Goal: Complete application form: Complete application form

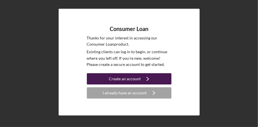
click at [166, 79] on button "Create an account Icon/Navigate" at bounding box center [129, 78] width 84 height 11
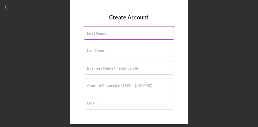
click at [95, 32] on label "First Name" at bounding box center [96, 33] width 19 height 5
click at [95, 32] on input "First Name" at bounding box center [129, 33] width 90 height 14
type input "[PERSON_NAME]"
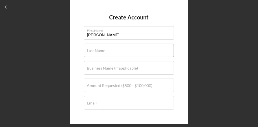
click at [99, 52] on label "Last Name" at bounding box center [96, 50] width 18 height 5
click at [99, 52] on input "Last Name" at bounding box center [129, 51] width 90 height 14
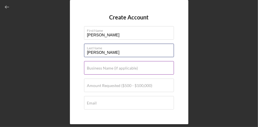
type input "[PERSON_NAME]"
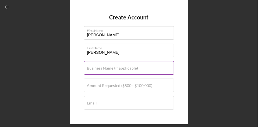
click at [109, 70] on label "Business Name (if applicable)" at bounding box center [112, 68] width 51 height 5
click at [109, 70] on input "Business Name (if applicable)" at bounding box center [129, 68] width 90 height 14
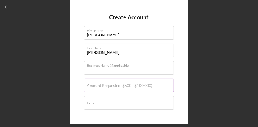
click at [109, 88] on input "Amount Requested ($500 - $100,000)" at bounding box center [129, 86] width 90 height 14
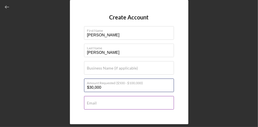
type input "$30,000"
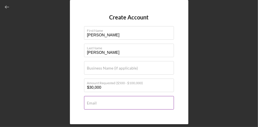
click at [89, 101] on label "Email" at bounding box center [92, 103] width 10 height 5
click at [89, 101] on input "Email" at bounding box center [129, 103] width 90 height 14
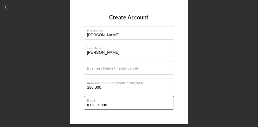
type input "[EMAIL_ADDRESS][DOMAIN_NAME]"
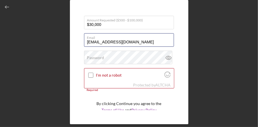
scroll to position [63, 0]
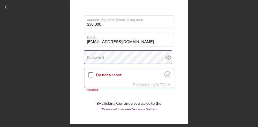
click at [110, 58] on div "Password" at bounding box center [129, 57] width 90 height 14
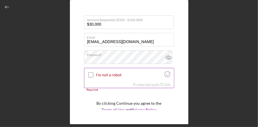
click at [90, 75] on input "I'm not a robot" at bounding box center [90, 74] width 5 height 5
checkbox input "true"
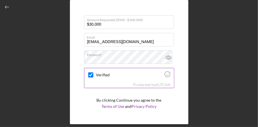
scroll to position [79, 0]
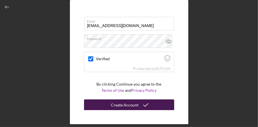
click at [132, 106] on div "Create Account" at bounding box center [125, 104] width 28 height 11
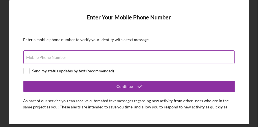
click at [35, 60] on input "Mobile Phone Number" at bounding box center [128, 57] width 211 height 14
type input "[PHONE_NUMBER]"
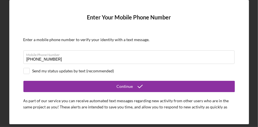
click at [218, 12] on div "Enter Your Mobile Phone Number Enter a mobile phone number to verify your ident…" at bounding box center [128, 62] width 239 height 124
click at [28, 69] on input "checkbox" at bounding box center [27, 71] width 6 height 6
checkbox input "true"
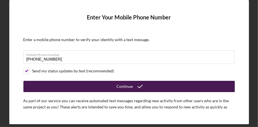
click at [43, 83] on button "Continue" at bounding box center [128, 86] width 211 height 11
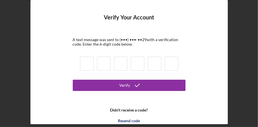
click at [85, 63] on input at bounding box center [87, 64] width 14 height 14
type input "0"
type input "9"
type input "8"
type input "3"
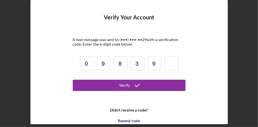
type input "9"
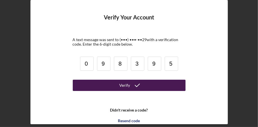
type input "5"
click at [139, 87] on icon "submit" at bounding box center [137, 85] width 14 height 14
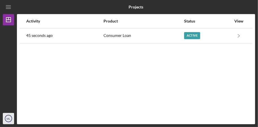
click at [3, 121] on icon "ML" at bounding box center [8, 118] width 11 height 14
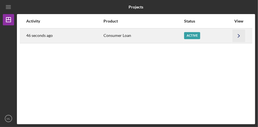
click at [238, 36] on icon "Icon/Navigate" at bounding box center [238, 35] width 13 height 13
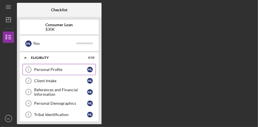
click at [57, 70] on div "Personal Profile" at bounding box center [60, 69] width 53 height 5
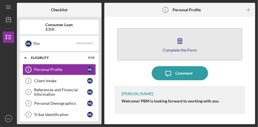
click at [213, 46] on button "Complete the Form Form" at bounding box center [179, 44] width 125 height 32
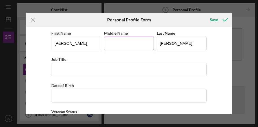
click at [131, 44] on input "Middle Name" at bounding box center [129, 44] width 50 height 14
type input "[PERSON_NAME]"
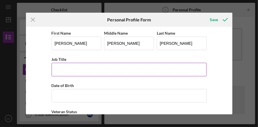
click at [114, 70] on input "Job Title" at bounding box center [129, 70] width 155 height 14
type input "FPP Assistant Director"
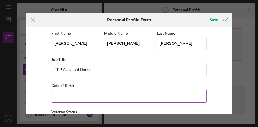
click at [84, 95] on input "Date of Birth" at bounding box center [129, 96] width 155 height 14
type input "[DATE]"
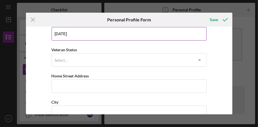
scroll to position [63, 0]
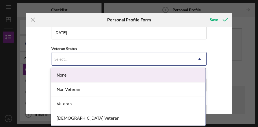
click at [95, 77] on div "None" at bounding box center [128, 75] width 154 height 14
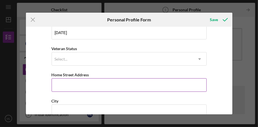
click at [126, 84] on input "Home Street Address" at bounding box center [129, 85] width 155 height 14
type input "[STREET_ADDRESS][PERSON_NAME]"
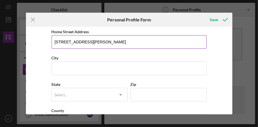
scroll to position [107, 0]
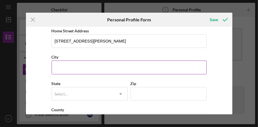
click at [127, 67] on input "City" at bounding box center [129, 68] width 155 height 14
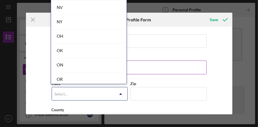
scroll to position [716, 0]
click at [82, 48] on div "OK" at bounding box center [88, 51] width 75 height 14
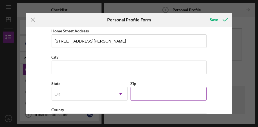
click at [197, 95] on input "Zip" at bounding box center [168, 94] width 76 height 14
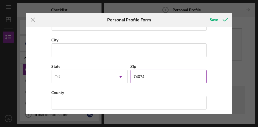
scroll to position [127, 0]
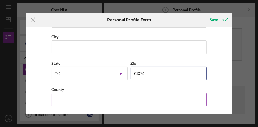
type input "74074"
click at [57, 99] on input "County" at bounding box center [129, 100] width 155 height 14
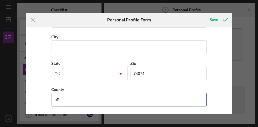
type input "p"
type input "[PERSON_NAME]"
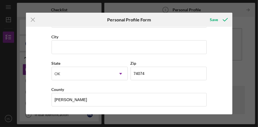
click at [0, 124] on div "Icon/Menu Close Personal Profile Form Save First Name [PERSON_NAME] Middle Name…" at bounding box center [129, 63] width 258 height 127
click at [217, 19] on div "Save" at bounding box center [214, 19] width 8 height 11
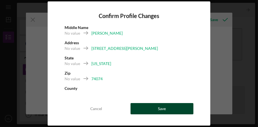
click at [162, 109] on div "Save" at bounding box center [162, 108] width 8 height 11
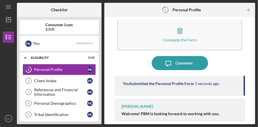
scroll to position [10, 0]
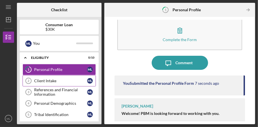
click at [39, 81] on div "Client Intake" at bounding box center [60, 81] width 53 height 5
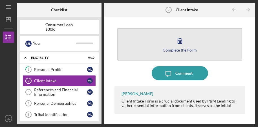
click at [222, 43] on button "Complete the Form Form" at bounding box center [179, 44] width 125 height 32
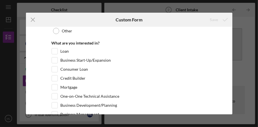
scroll to position [68, 0]
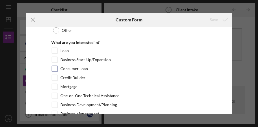
click at [156, 66] on div "Consumer Loan" at bounding box center [129, 70] width 155 height 9
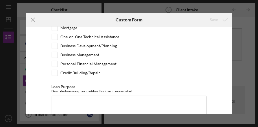
scroll to position [128, 0]
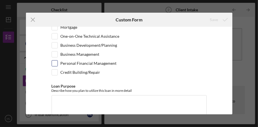
click at [56, 65] on input "Personal Financial Management" at bounding box center [55, 64] width 6 height 6
checkbox input "true"
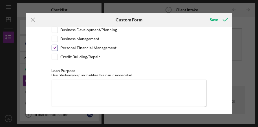
scroll to position [149, 0]
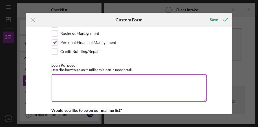
click at [94, 82] on textarea "Loan Purpose" at bounding box center [129, 87] width 155 height 27
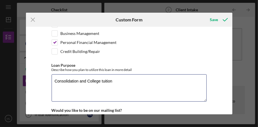
type textarea "Consolidation and College tuition"
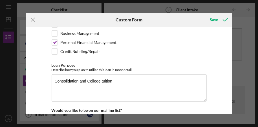
click at [0, 114] on div "Icon/Menu Close Custom Form Save Loan and Intake Information Type of Loan Appli…" at bounding box center [129, 63] width 258 height 127
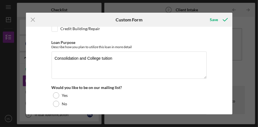
scroll to position [174, 0]
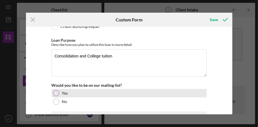
click at [55, 93] on div at bounding box center [56, 93] width 6 height 6
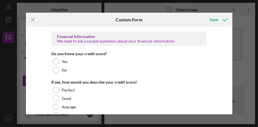
scroll to position [253, 0]
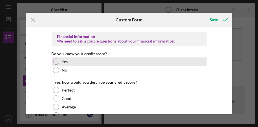
click at [56, 61] on div at bounding box center [56, 62] width 6 height 6
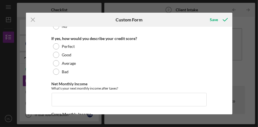
scroll to position [297, 0]
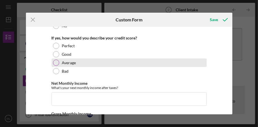
click at [57, 63] on div at bounding box center [56, 63] width 6 height 6
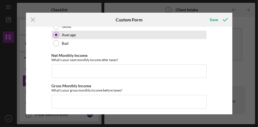
scroll to position [327, 0]
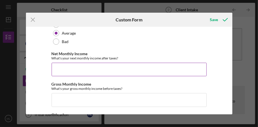
click at [92, 68] on input "Net Monthly Income" at bounding box center [129, 70] width 155 height 14
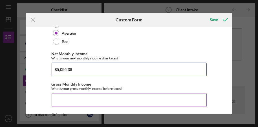
type input "$5,056.38"
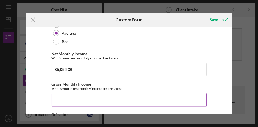
click at [79, 99] on input "Gross Monthly Income" at bounding box center [129, 100] width 155 height 14
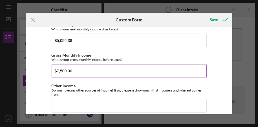
scroll to position [356, 0]
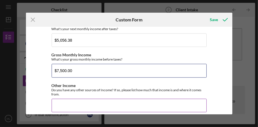
type input "$7,500.00"
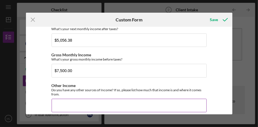
click at [89, 104] on input "Other Income" at bounding box center [129, 106] width 155 height 14
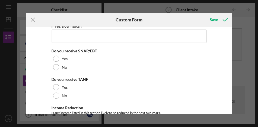
scroll to position [453, 0]
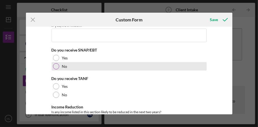
type input "no"
click at [53, 68] on div at bounding box center [56, 66] width 6 height 6
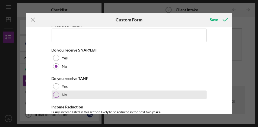
click at [53, 95] on div at bounding box center [56, 95] width 6 height 6
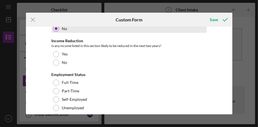
scroll to position [520, 0]
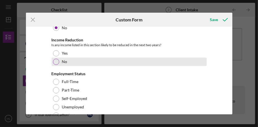
click at [56, 65] on div "No" at bounding box center [129, 62] width 155 height 8
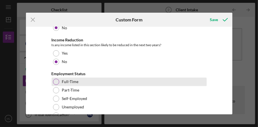
click at [54, 84] on div at bounding box center [56, 82] width 6 height 6
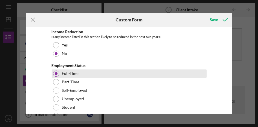
scroll to position [528, 0]
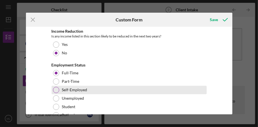
click at [159, 89] on div "Self-Employed" at bounding box center [129, 90] width 155 height 8
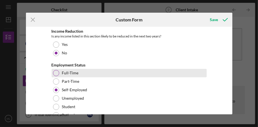
click at [76, 73] on label "Full-Time" at bounding box center [70, 73] width 17 height 5
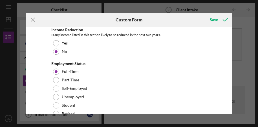
click at [229, 82] on div "Loan and Intake Information Type of Loan Application Please select the type of …" at bounding box center [129, 71] width 206 height 88
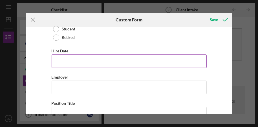
click at [64, 62] on input "Hire Date" at bounding box center [129, 61] width 155 height 14
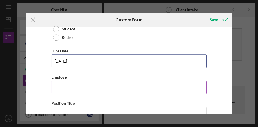
type input "[DATE]"
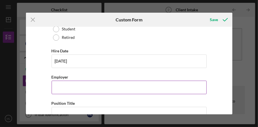
click at [61, 86] on input "Employer" at bounding box center [129, 87] width 155 height 14
type input "[US_STATE][GEOGRAPHIC_DATA]"
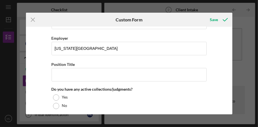
scroll to position [650, 0]
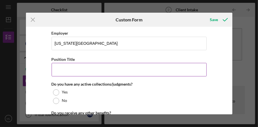
click at [58, 69] on input "Position Title" at bounding box center [129, 70] width 155 height 14
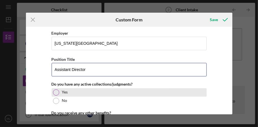
type input "Assistant Director"
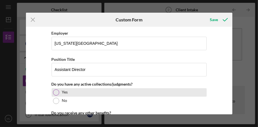
click at [55, 91] on div at bounding box center [56, 92] width 6 height 6
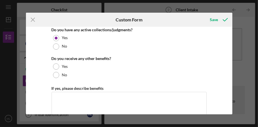
scroll to position [707, 0]
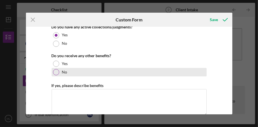
click at [57, 73] on div "No" at bounding box center [129, 72] width 155 height 8
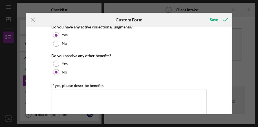
click at [230, 99] on div "Loan and Intake Information Type of Loan Application Please select the type of …" at bounding box center [129, 71] width 206 height 88
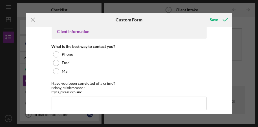
scroll to position [807, 0]
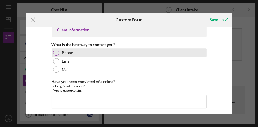
click at [58, 53] on div "Phone" at bounding box center [129, 52] width 155 height 8
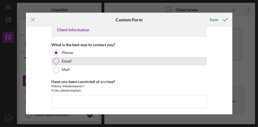
click at [55, 60] on div at bounding box center [56, 61] width 6 height 6
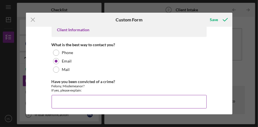
click at [143, 98] on input "Have you been convicted of a crime?" at bounding box center [129, 102] width 155 height 14
type input "No"
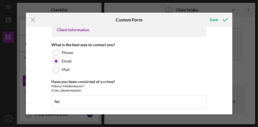
drag, startPoint x: 228, startPoint y: 107, endPoint x: 232, endPoint y: 102, distance: 6.1
click at [232, 102] on div "Icon/Menu Close Custom Form Save Loan and Intake Information Type of Loan Appli…" at bounding box center [129, 63] width 258 height 127
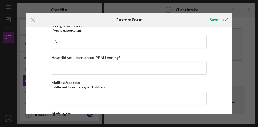
scroll to position [867, 0]
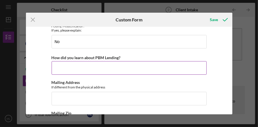
click at [169, 69] on input "How did you learn about PBM Lending?" at bounding box center [129, 68] width 155 height 14
type input "Osage News"
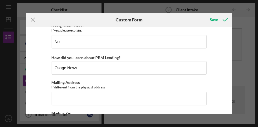
scroll to position [896, 0]
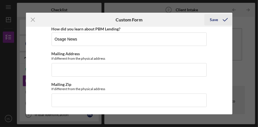
click at [222, 17] on icon "submit" at bounding box center [225, 20] width 14 height 14
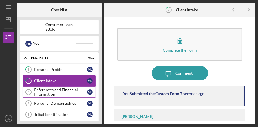
click at [49, 92] on div "References and Financial Information" at bounding box center [60, 92] width 53 height 9
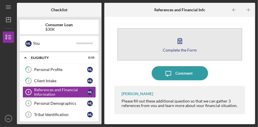
click at [145, 48] on button "Complete the Form Form" at bounding box center [179, 44] width 125 height 32
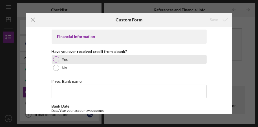
click at [57, 57] on div at bounding box center [56, 59] width 6 height 6
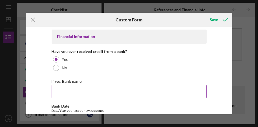
click at [59, 88] on input "If yes, Bank name" at bounding box center [129, 92] width 155 height 14
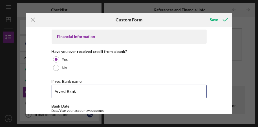
type input "Arvest Bank"
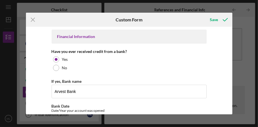
drag, startPoint x: 229, startPoint y: 47, endPoint x: 229, endPoint y: 51, distance: 4.0
click at [229, 51] on div "Financial Information Have you ever received credit from a bank? Yes No If yes,…" at bounding box center [129, 71] width 206 height 88
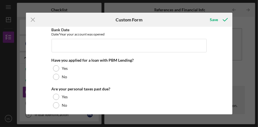
scroll to position [77, 0]
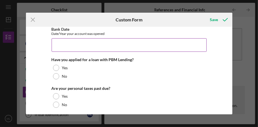
click at [98, 44] on input "Bank Date" at bounding box center [129, 45] width 155 height 14
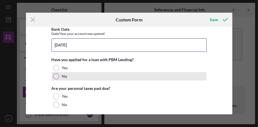
type input "[DATE]"
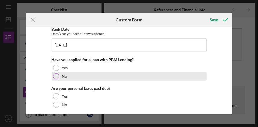
click at [55, 76] on div at bounding box center [56, 76] width 6 height 6
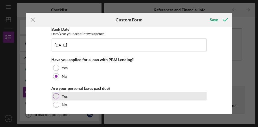
click at [55, 95] on div at bounding box center [56, 96] width 6 height 6
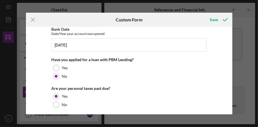
drag, startPoint x: 120, startPoint y: 87, endPoint x: 135, endPoint y: 81, distance: 16.6
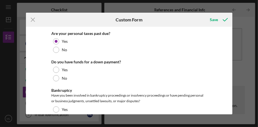
scroll to position [133, 0]
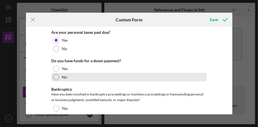
click at [56, 74] on div at bounding box center [56, 77] width 6 height 6
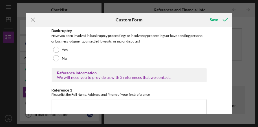
scroll to position [195, 0]
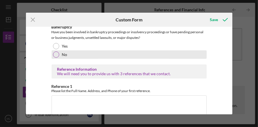
click at [56, 54] on div at bounding box center [56, 55] width 6 height 6
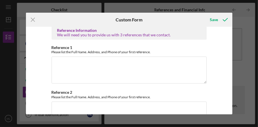
scroll to position [231, 0]
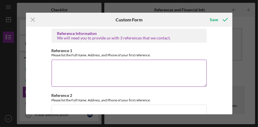
click at [167, 73] on textarea "Reference 1" at bounding box center [129, 73] width 155 height 27
type textarea "M"
click at [62, 70] on textarea "[PERSON_NAME] 1861CR 3575" at bounding box center [129, 73] width 155 height 27
click at [54, 76] on textarea "[PERSON_NAME] 1861 CR 3575" at bounding box center [129, 73] width 155 height 27
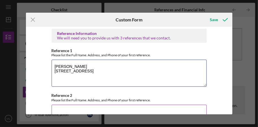
type textarea "[PERSON_NAME] [STREET_ADDRESS]"
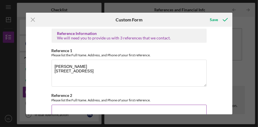
click at [55, 110] on textarea "Reference 2" at bounding box center [129, 118] width 155 height 27
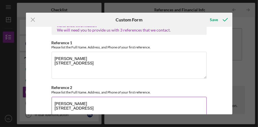
scroll to position [243, 0]
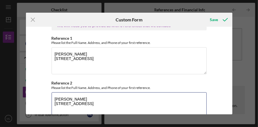
type textarea "[PERSON_NAME] [STREET_ADDRESS]"
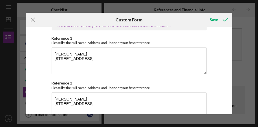
click at [257, 116] on div "Icon/Menu Close Custom Form Save Financial Information Have you ever received c…" at bounding box center [129, 63] width 258 height 127
click at [0, 74] on div "Icon/Menu Close Custom Form Save Financial Information Have you ever received c…" at bounding box center [129, 63] width 258 height 127
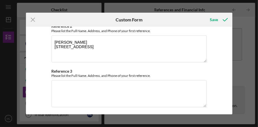
scroll to position [302, 0]
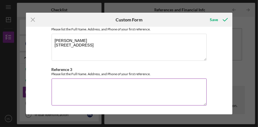
click at [143, 94] on textarea "Reference 3" at bounding box center [129, 92] width 155 height 27
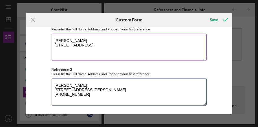
type textarea "[PERSON_NAME] [STREET_ADDRESS][PERSON_NAME] [PHONE_NUMBER]"
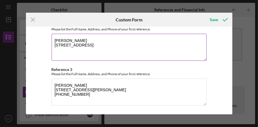
click at [67, 51] on textarea "[PERSON_NAME] [STREET_ADDRESS]" at bounding box center [129, 47] width 155 height 27
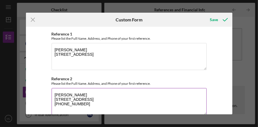
scroll to position [247, 0]
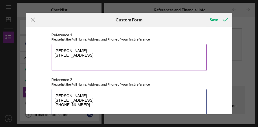
type textarea "[PERSON_NAME] [STREET_ADDRESS] [PHONE_NUMBER]"
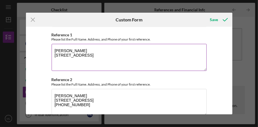
click at [59, 68] on textarea "[PERSON_NAME] [STREET_ADDRESS]" at bounding box center [129, 57] width 155 height 27
click at [72, 61] on textarea "[PERSON_NAME] [STREET_ADDRESS]" at bounding box center [129, 57] width 155 height 27
click at [102, 57] on textarea "[PERSON_NAME] [STREET_ADDRESS]" at bounding box center [129, 57] width 155 height 27
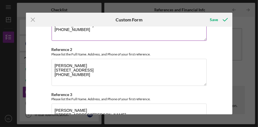
scroll to position [302, 0]
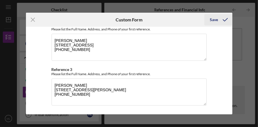
type textarea "[PERSON_NAME] [STREET_ADDRESS] [PHONE_NUMBER]"
click at [216, 20] on div "Save" at bounding box center [214, 19] width 8 height 11
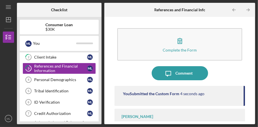
scroll to position [24, 0]
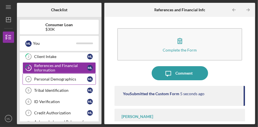
click at [40, 80] on div "Personal Demographics" at bounding box center [60, 79] width 53 height 5
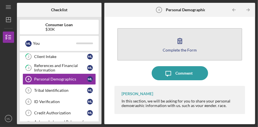
click at [191, 48] on div "Complete the Form" at bounding box center [179, 50] width 34 height 4
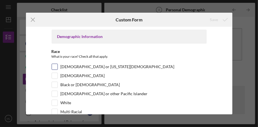
click at [52, 66] on input "[DEMOGRAPHIC_DATA] or [US_STATE][DEMOGRAPHIC_DATA]" at bounding box center [55, 67] width 6 height 6
checkbox input "true"
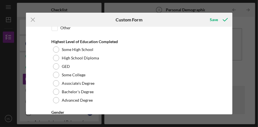
scroll to position [105, 0]
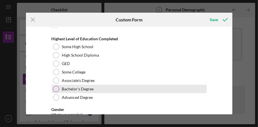
click at [58, 88] on div "Bachelor's Degree" at bounding box center [129, 89] width 155 height 8
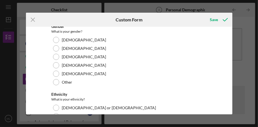
scroll to position [190, 0]
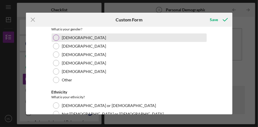
click at [53, 40] on div "[DEMOGRAPHIC_DATA]" at bounding box center [129, 37] width 155 height 8
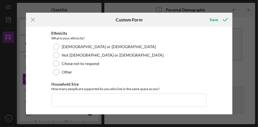
scroll to position [250, 0]
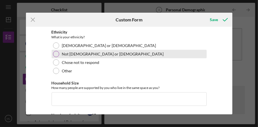
click at [58, 56] on div "Not [DEMOGRAPHIC_DATA] or [DEMOGRAPHIC_DATA]" at bounding box center [129, 54] width 155 height 8
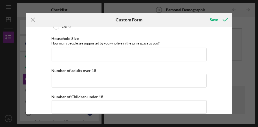
scroll to position [295, 0]
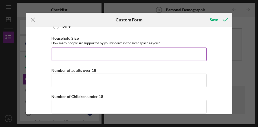
click at [89, 53] on input "Household Size" at bounding box center [129, 55] width 155 height 14
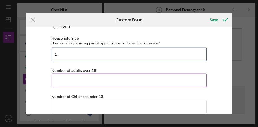
type input "1"
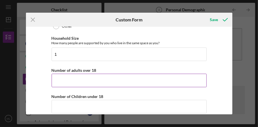
click at [97, 80] on input "Number of adults over 18" at bounding box center [129, 81] width 155 height 14
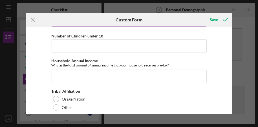
scroll to position [355, 0]
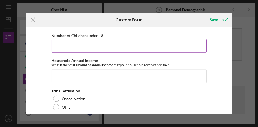
type input "1"
click at [78, 47] on input "Number of Children under 18" at bounding box center [129, 46] width 155 height 14
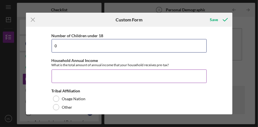
type input "0"
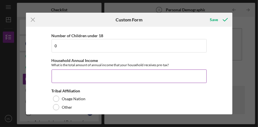
click at [89, 75] on input "Household Annual Income" at bounding box center [129, 77] width 155 height 14
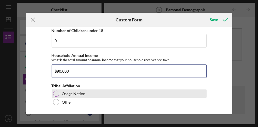
type input "$90,000"
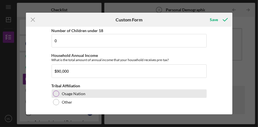
click at [55, 93] on div at bounding box center [56, 94] width 6 height 6
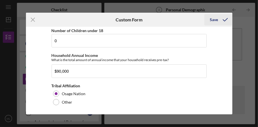
click at [217, 21] on div "Save" at bounding box center [214, 19] width 8 height 11
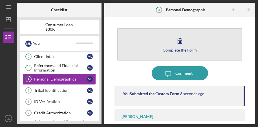
click at [194, 45] on button "Complete the Form Form" at bounding box center [179, 44] width 125 height 32
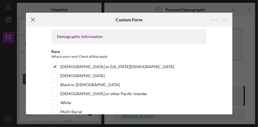
click at [33, 19] on line at bounding box center [33, 20] width 4 height 4
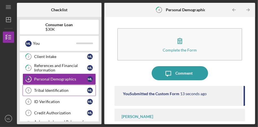
click at [41, 90] on div "Tribal Identification" at bounding box center [60, 90] width 53 height 5
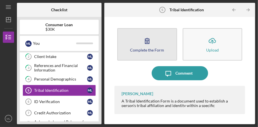
click at [147, 48] on div "Complete the Form" at bounding box center [147, 50] width 34 height 4
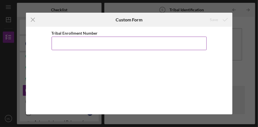
click at [87, 44] on input "Tribal Enrollment Number" at bounding box center [129, 44] width 155 height 14
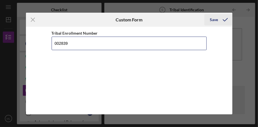
type input "002839"
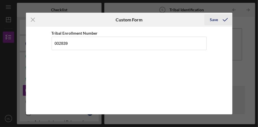
click at [219, 21] on icon "submit" at bounding box center [225, 20] width 14 height 14
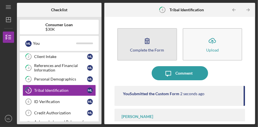
click at [146, 48] on div "Complete the Form" at bounding box center [147, 50] width 34 height 4
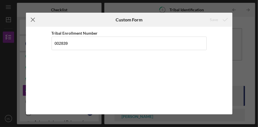
click at [33, 20] on line at bounding box center [33, 20] width 4 height 4
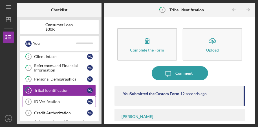
click at [50, 103] on div "ID Verification" at bounding box center [60, 101] width 53 height 5
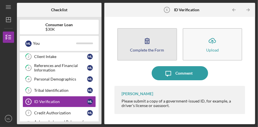
click at [147, 45] on icon "button" at bounding box center [147, 41] width 14 height 14
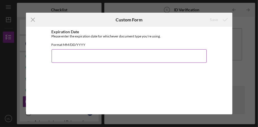
click at [115, 60] on input "Expiration Date" at bounding box center [129, 56] width 155 height 14
type input "01312028"
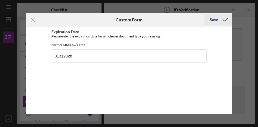
click at [225, 19] on icon "submit" at bounding box center [225, 20] width 14 height 14
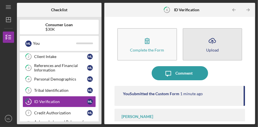
click at [216, 45] on icon "Icon/Upload" at bounding box center [212, 41] width 14 height 14
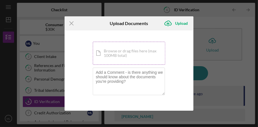
click at [131, 56] on div "Icon/Document Browse or drag files here (max 100MB total) Tap to choose files o…" at bounding box center [129, 53] width 73 height 23
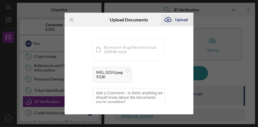
click at [181, 19] on div "Upload" at bounding box center [181, 19] width 13 height 11
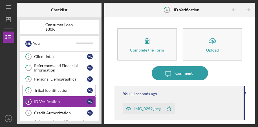
click at [63, 90] on div "Tribal Identification" at bounding box center [60, 90] width 53 height 5
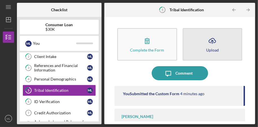
click at [211, 44] on icon "Icon/Upload" at bounding box center [212, 41] width 14 height 14
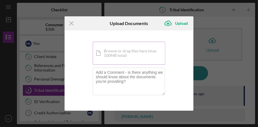
click at [126, 56] on div "Icon/Document Browse or drag files here (max 100MB total) Tap to choose files o…" at bounding box center [129, 53] width 73 height 23
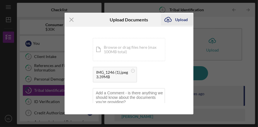
click at [182, 19] on div "Upload" at bounding box center [181, 19] width 13 height 11
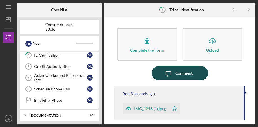
scroll to position [72, 0]
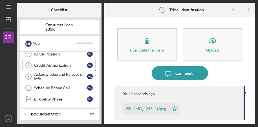
click at [59, 66] on div "Credit Authorization" at bounding box center [60, 65] width 53 height 5
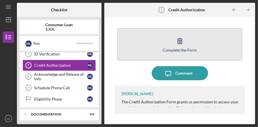
click at [196, 50] on button "Complete the Form Form" at bounding box center [179, 44] width 125 height 32
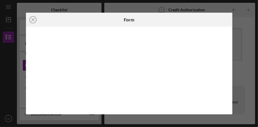
click at [227, 106] on div at bounding box center [129, 71] width 206 height 88
click at [229, 107] on div at bounding box center [129, 71] width 206 height 88
click at [228, 108] on div at bounding box center [129, 71] width 206 height 88
click at [229, 108] on div at bounding box center [129, 71] width 206 height 88
click at [230, 107] on div at bounding box center [129, 71] width 206 height 88
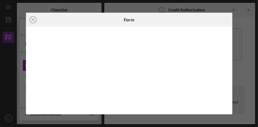
click at [230, 106] on div at bounding box center [129, 71] width 206 height 88
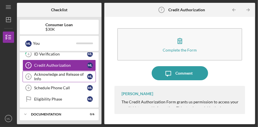
click at [40, 78] on div "Acknowledge and Release of Info" at bounding box center [60, 76] width 53 height 9
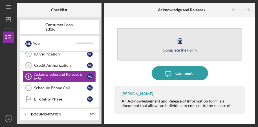
click at [185, 43] on icon "button" at bounding box center [180, 41] width 14 height 14
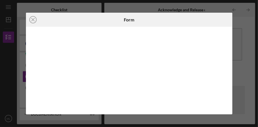
click at [223, 110] on div at bounding box center [129, 71] width 206 height 88
click at [226, 108] on iframe at bounding box center [129, 70] width 195 height 76
click at [227, 106] on div at bounding box center [129, 71] width 206 height 88
click at [227, 104] on div at bounding box center [129, 71] width 206 height 88
click at [228, 104] on div at bounding box center [129, 71] width 206 height 88
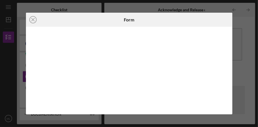
click at [228, 103] on div at bounding box center [129, 71] width 206 height 88
click at [227, 103] on div at bounding box center [129, 71] width 206 height 88
click at [227, 104] on div at bounding box center [129, 71] width 206 height 88
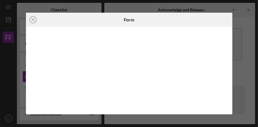
click at [227, 109] on div at bounding box center [129, 71] width 206 height 88
click at [227, 108] on div at bounding box center [129, 71] width 206 height 88
click at [227, 107] on div at bounding box center [129, 71] width 206 height 88
click at [227, 108] on div at bounding box center [129, 71] width 206 height 88
click at [227, 107] on div at bounding box center [129, 71] width 206 height 88
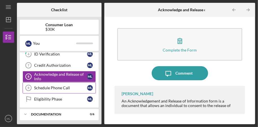
click at [55, 89] on div "Schedule Phone Call" at bounding box center [60, 88] width 53 height 5
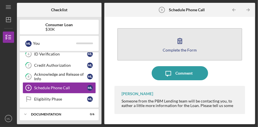
click at [178, 46] on icon "button" at bounding box center [180, 41] width 14 height 14
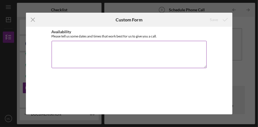
click at [60, 48] on textarea "Availability" at bounding box center [129, 54] width 155 height 27
type textarea "Any afternoon"
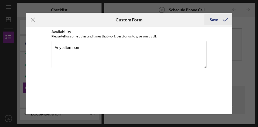
click at [217, 22] on div "Save" at bounding box center [214, 19] width 8 height 11
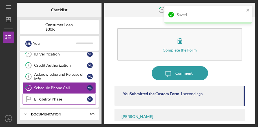
click at [52, 99] on div "Eligibility Phase" at bounding box center [60, 99] width 53 height 5
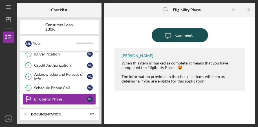
click at [207, 35] on button "Icon/Message Comment" at bounding box center [179, 35] width 56 height 14
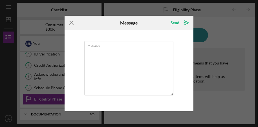
click at [71, 23] on icon "Icon/Menu Close" at bounding box center [71, 23] width 14 height 14
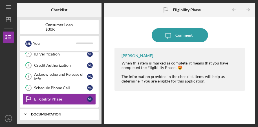
click at [31, 113] on div "Documentation" at bounding box center [61, 114] width 61 height 3
click at [21, 112] on icon "Icon/Expander" at bounding box center [25, 114] width 11 height 11
click at [25, 113] on icon "Icon/Expander" at bounding box center [25, 114] width 11 height 11
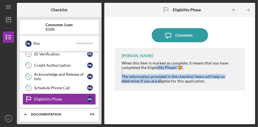
drag, startPoint x: 25, startPoint y: 113, endPoint x: 161, endPoint y: 116, distance: 136.3
click at [161, 117] on div "Icon/Message Comment [PERSON_NAME] When this item is marked as complete, it mea…" at bounding box center [179, 71] width 131 height 102
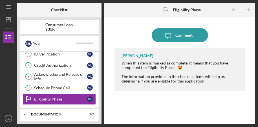
click at [176, 113] on div "[PERSON_NAME] When this item is marked as complete, it means that you have comp…" at bounding box center [179, 82] width 131 height 68
click at [48, 97] on div "Eligibility Phase" at bounding box center [60, 99] width 53 height 5
click at [50, 94] on link "Eligibility Phase Eligibility Phase M L" at bounding box center [59, 98] width 73 height 11
click at [74, 51] on div "M L You" at bounding box center [59, 43] width 79 height 15
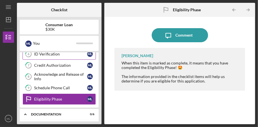
click at [67, 55] on div "ID Verification" at bounding box center [60, 54] width 53 height 5
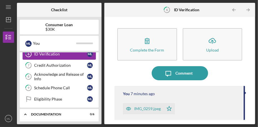
click at [65, 57] on link "6 ID Verification M L" at bounding box center [59, 53] width 73 height 11
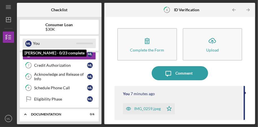
click at [80, 43] on div at bounding box center [84, 43] width 17 height 2
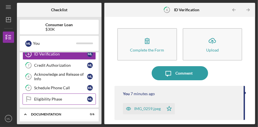
click at [47, 99] on div "Eligibility Phase" at bounding box center [60, 99] width 53 height 5
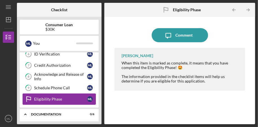
click at [47, 99] on div "Eligibility Phase" at bounding box center [60, 99] width 53 height 5
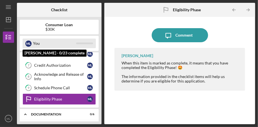
click at [37, 44] on div "You" at bounding box center [54, 44] width 43 height 10
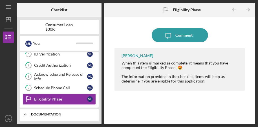
click at [26, 115] on icon "Icon/Expander" at bounding box center [25, 114] width 11 height 11
click at [67, 55] on div "ID Verification" at bounding box center [60, 54] width 53 height 5
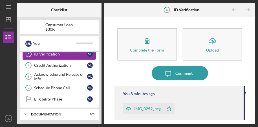
click at [67, 55] on div "ID Verification" at bounding box center [60, 54] width 53 height 5
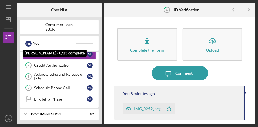
drag, startPoint x: 67, startPoint y: 55, endPoint x: 79, endPoint y: 31, distance: 26.9
click at [79, 30] on div "Consumer Loan $30K M L You [PERSON_NAME] - 0/23 complete Icon/Expander Eligibli…" at bounding box center [59, 70] width 84 height 107
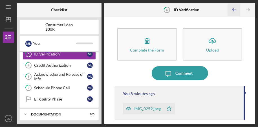
click at [233, 10] on line "button" at bounding box center [233, 10] width 3 height 0
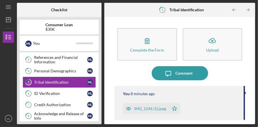
scroll to position [28, 0]
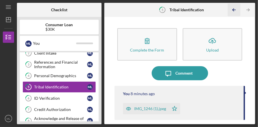
click at [232, 7] on icon "Icon/Table Pagination Arrow" at bounding box center [233, 10] width 13 height 13
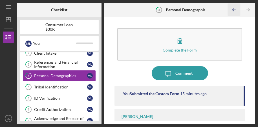
click at [232, 7] on icon "Icon/Table Pagination Arrow" at bounding box center [233, 10] width 13 height 13
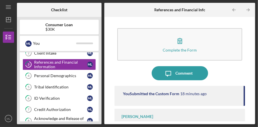
click at [232, 7] on icon "Icon/Table Pagination Arrow" at bounding box center [233, 10] width 13 height 13
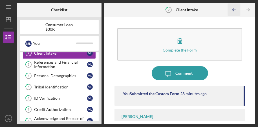
click at [232, 7] on icon "Icon/Table Pagination Arrow" at bounding box center [233, 10] width 13 height 13
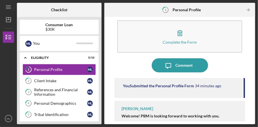
scroll to position [15, 0]
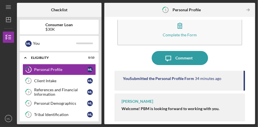
click at [113, 86] on div "Complete the Form Form Icon/Message Comment You Submitted the Personal Profile …" at bounding box center [179, 71] width 145 height 102
click at [38, 84] on link "2 Client Intake M L" at bounding box center [59, 80] width 73 height 11
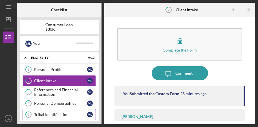
click at [43, 115] on div "Tribal Identification" at bounding box center [60, 114] width 53 height 5
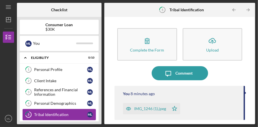
click at [43, 115] on div "Tribal Identification" at bounding box center [60, 114] width 53 height 5
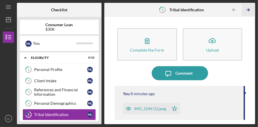
click at [246, 9] on icon "Icon/Table Pagination Arrow" at bounding box center [247, 10] width 13 height 13
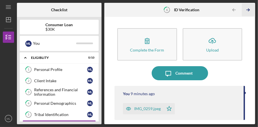
click at [248, 8] on icon "Icon/Table Pagination Arrow" at bounding box center [247, 10] width 13 height 13
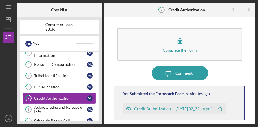
scroll to position [50, 0]
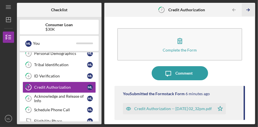
click at [248, 8] on icon "Icon/Table Pagination Arrow" at bounding box center [247, 10] width 13 height 13
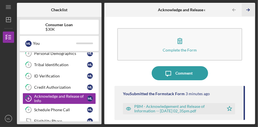
click at [248, 8] on icon "Icon/Table Pagination Arrow" at bounding box center [247, 10] width 13 height 13
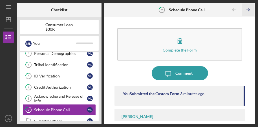
click at [248, 8] on icon "Icon/Table Pagination Arrow" at bounding box center [247, 10] width 13 height 13
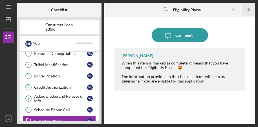
click at [248, 8] on icon "Icon/Table Pagination Arrow" at bounding box center [247, 10] width 13 height 13
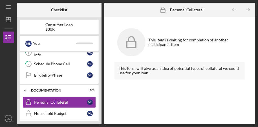
scroll to position [111, 0]
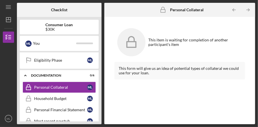
click at [248, 8] on icon "Icon/Table Pagination Arrow" at bounding box center [247, 10] width 13 height 13
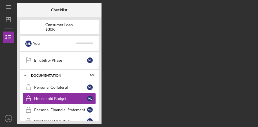
click at [248, 8] on div "Checklist Consumer Loan $30K M L You Icon/Expander Eligiblity 0 / 10 1 Personal…" at bounding box center [136, 63] width 238 height 121
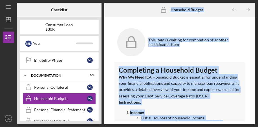
click at [248, 8] on icon "Icon/Table Pagination Arrow" at bounding box center [247, 10] width 13 height 13
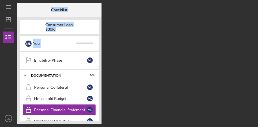
click at [248, 8] on div "Checklist Consumer Loan $30K M L You Icon/Expander Eligiblity 0 / 10 1 Personal…" at bounding box center [136, 63] width 238 height 121
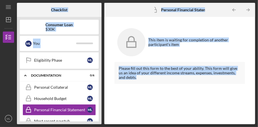
click at [203, 65] on div "Please fill out this form to the best of your ability. This form will give us a…" at bounding box center [179, 73] width 131 height 22
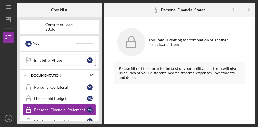
click at [72, 65] on link "Eligibility Phase Eligibility Phase M L" at bounding box center [59, 60] width 73 height 11
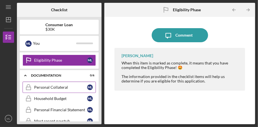
click at [68, 86] on div "Personal Collateral" at bounding box center [60, 87] width 53 height 5
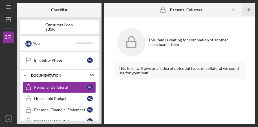
click at [247, 10] on line "button" at bounding box center [247, 10] width 3 height 0
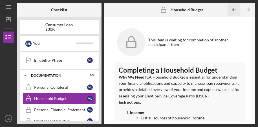
click at [232, 10] on polyline "button" at bounding box center [232, 10] width 1 height 3
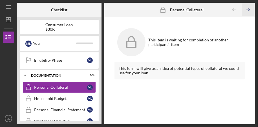
click at [247, 10] on line "button" at bounding box center [247, 10] width 3 height 0
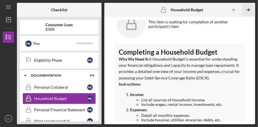
scroll to position [18, 0]
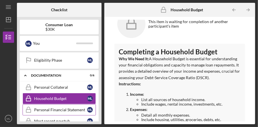
click at [45, 109] on div "Personal Financial Statement" at bounding box center [60, 110] width 53 height 5
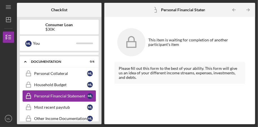
scroll to position [128, 0]
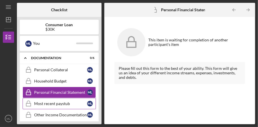
click at [44, 104] on div "Most recent paystub" at bounding box center [60, 103] width 53 height 5
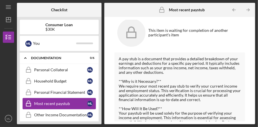
scroll to position [26, 0]
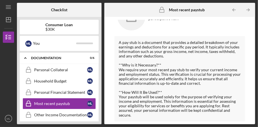
click at [219, 81] on div "**Why is it Necessary?** We require your most recent pay stub to verify your cu…" at bounding box center [179, 74] width 122 height 23
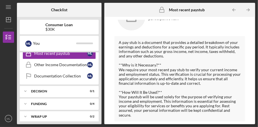
scroll to position [182, 0]
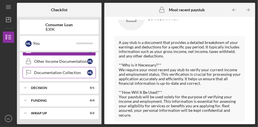
click at [42, 72] on div "Documentation Collection" at bounding box center [60, 72] width 53 height 5
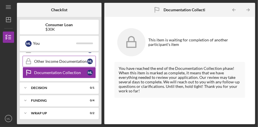
click at [37, 61] on div "Other Income Documentation" at bounding box center [60, 61] width 53 height 5
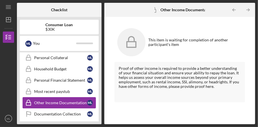
scroll to position [140, 0]
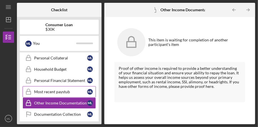
click at [41, 91] on div "Most recent paystub" at bounding box center [60, 92] width 53 height 5
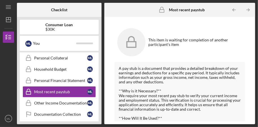
click at [230, 79] on div "A pay stub is a document that provides a detailed breakdown of your earnings an…" at bounding box center [179, 75] width 122 height 18
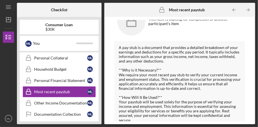
scroll to position [26, 0]
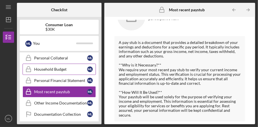
click at [41, 73] on link "Household Budget Household Budget M L" at bounding box center [59, 69] width 73 height 11
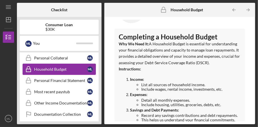
scroll to position [35, 0]
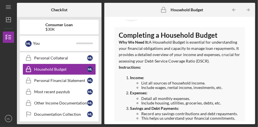
click at [189, 94] on p "Expenses:" at bounding box center [185, 93] width 111 height 6
click at [39, 58] on div "Personal Collateral" at bounding box center [60, 58] width 53 height 5
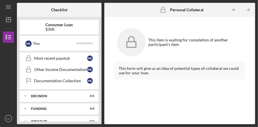
scroll to position [182, 0]
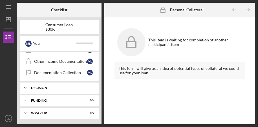
click at [33, 88] on div "Decision" at bounding box center [61, 87] width 61 height 3
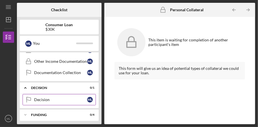
click at [35, 98] on div "Decision" at bounding box center [60, 99] width 53 height 5
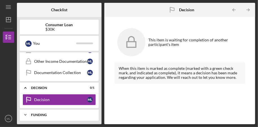
click at [33, 114] on div "Funding" at bounding box center [61, 114] width 61 height 3
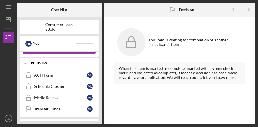
scroll to position [244, 0]
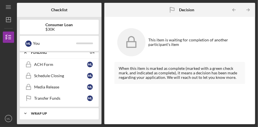
click at [35, 113] on div "Wrap up" at bounding box center [61, 113] width 61 height 3
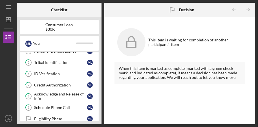
scroll to position [51, 0]
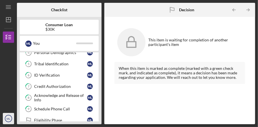
click at [8, 118] on text "ML" at bounding box center [8, 118] width 4 height 3
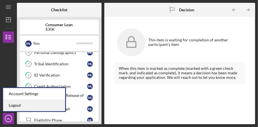
click at [13, 104] on link "Logout" at bounding box center [34, 106] width 62 height 12
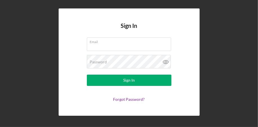
type input "[EMAIL_ADDRESS][DOMAIN_NAME]"
